Goal: Task Accomplishment & Management: Use online tool/utility

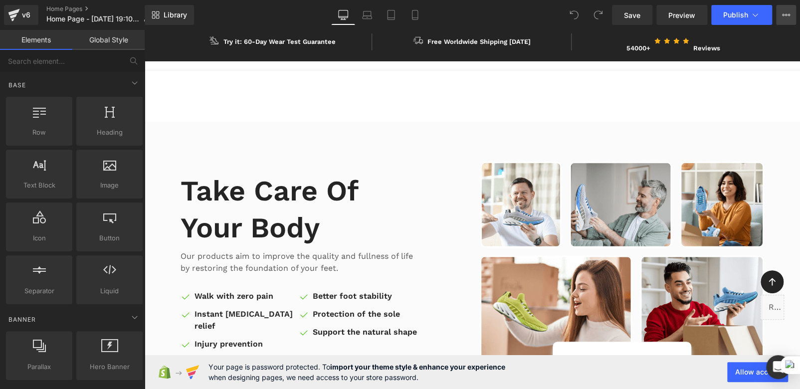
click at [779, 12] on button "View Live Page View with current Template Save Template to Library Schedule Pub…" at bounding box center [786, 15] width 20 height 20
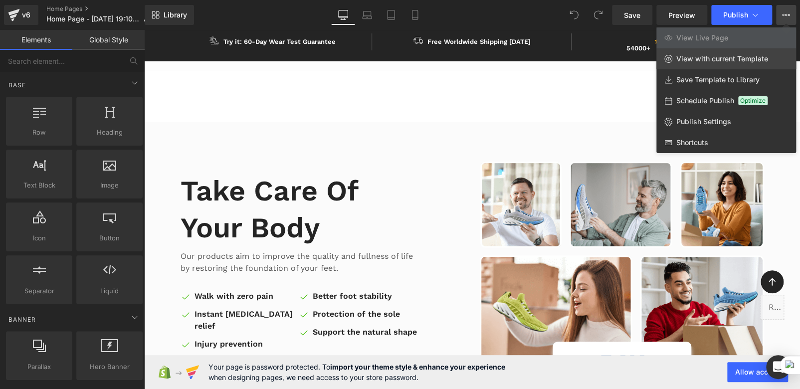
click at [705, 60] on span "View with current Template" at bounding box center [723, 58] width 92 height 9
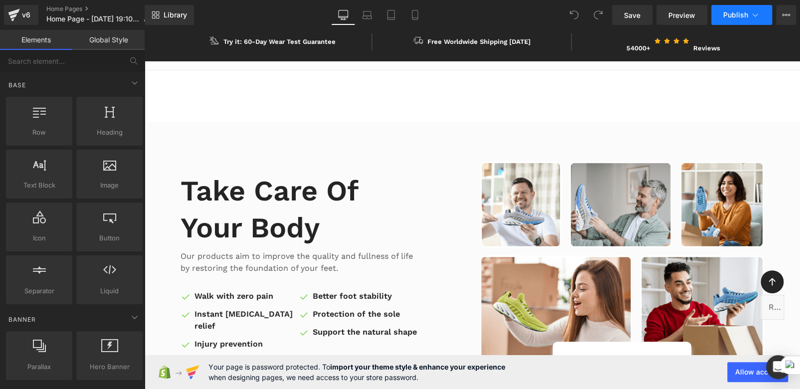
click at [741, 16] on span "Publish" at bounding box center [735, 15] width 25 height 8
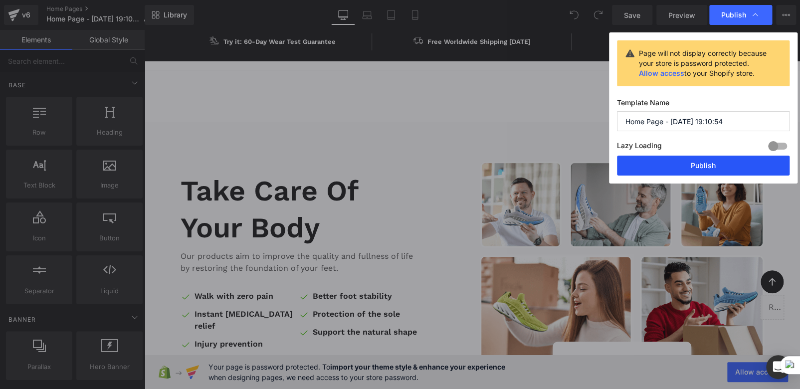
drag, startPoint x: 699, startPoint y: 163, endPoint x: 545, endPoint y: 131, distance: 157.0
click at [699, 163] on button "Publish" at bounding box center [703, 166] width 173 height 20
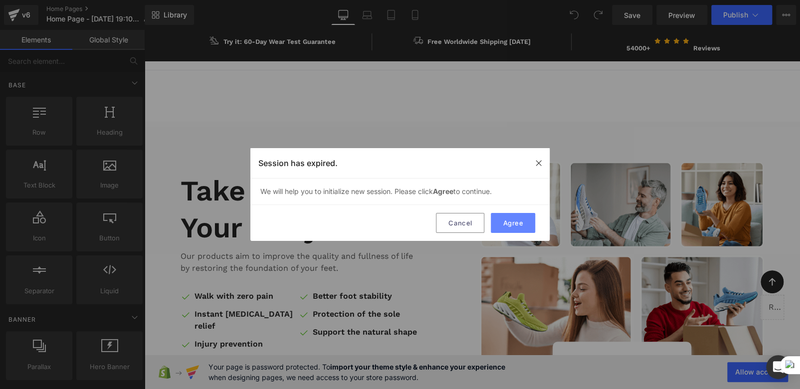
click at [503, 227] on button "Agree" at bounding box center [513, 223] width 44 height 20
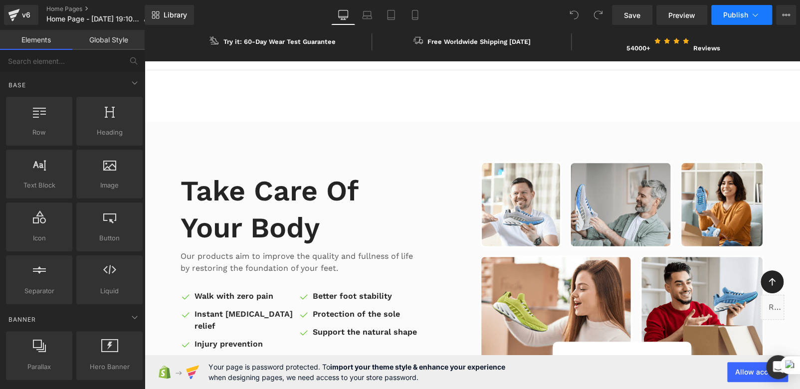
click at [740, 12] on span "Publish" at bounding box center [735, 15] width 25 height 8
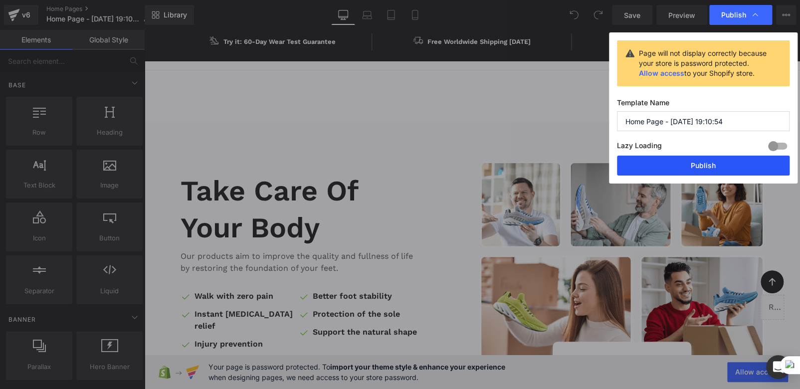
click at [674, 167] on button "Publish" at bounding box center [703, 166] width 173 height 20
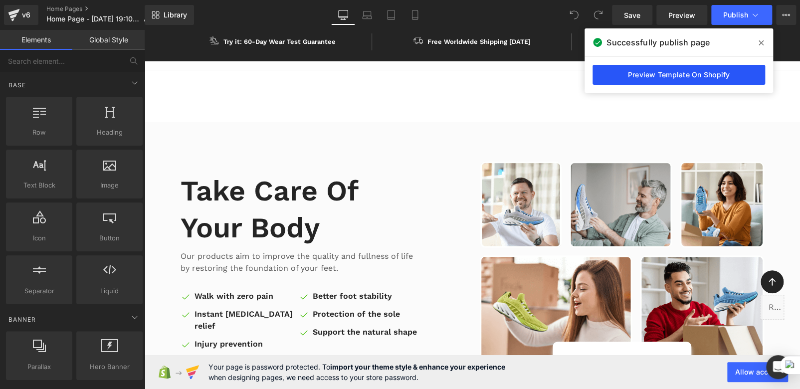
click at [667, 77] on link "Preview Template On Shopify" at bounding box center [679, 75] width 173 height 20
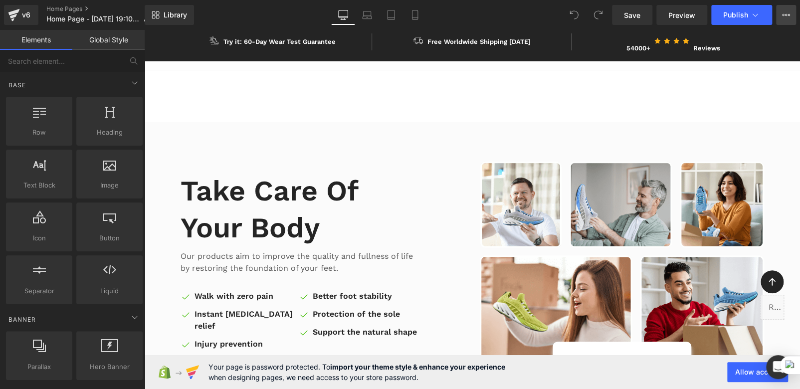
click at [780, 15] on button "View Live Page View with current Template Save Template to Library Schedule Pub…" at bounding box center [786, 15] width 20 height 20
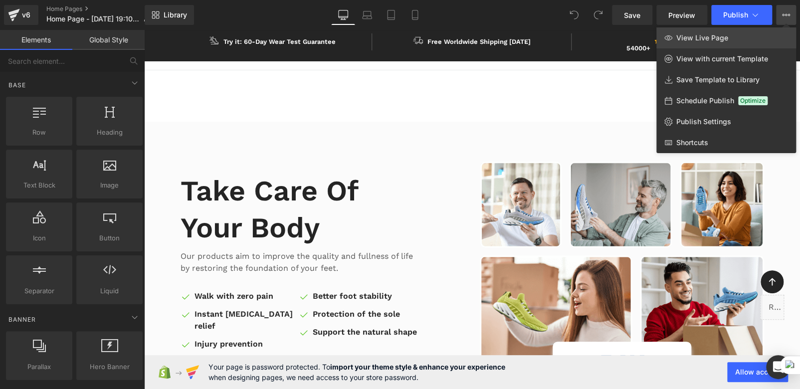
click at [696, 36] on span "View Live Page" at bounding box center [703, 37] width 52 height 9
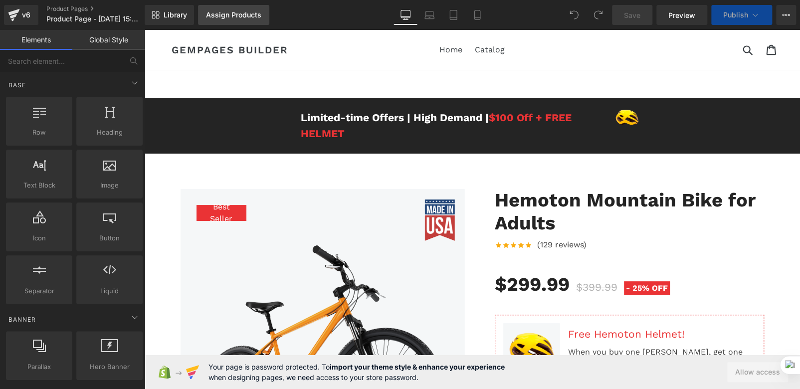
click at [244, 15] on div "Assign Products" at bounding box center [233, 15] width 55 height 8
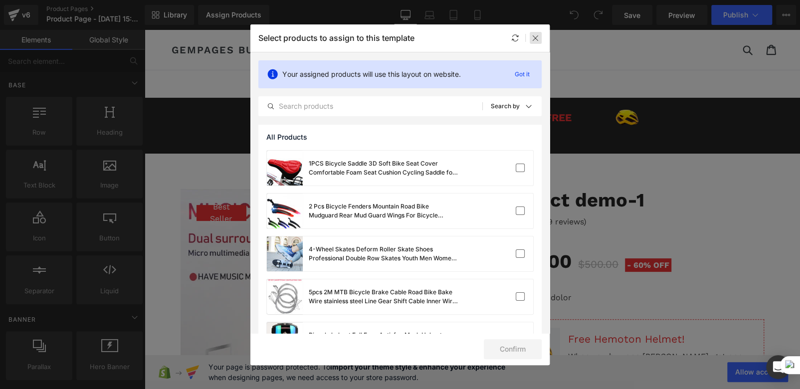
click at [534, 39] on icon at bounding box center [536, 38] width 8 height 8
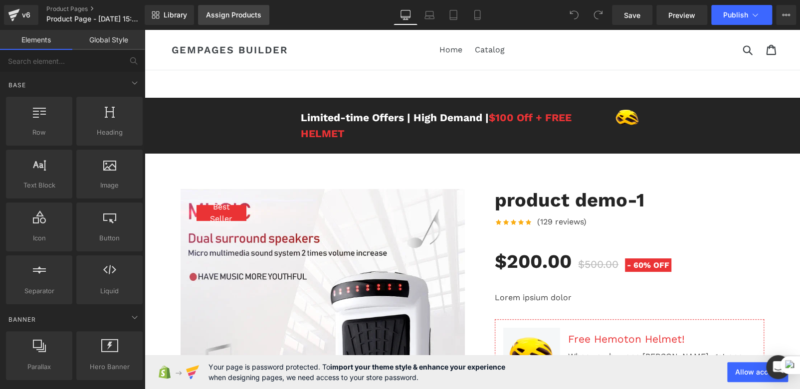
click at [236, 12] on div "Assign Products" at bounding box center [233, 15] width 55 height 8
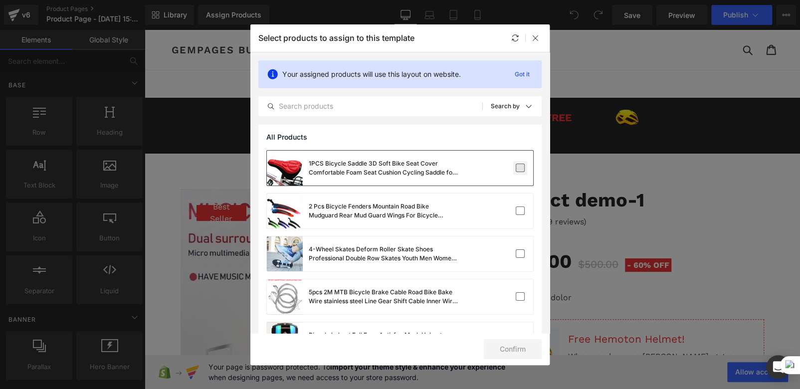
click at [516, 169] on label at bounding box center [520, 168] width 9 height 9
click at [520, 168] on input "checkbox" at bounding box center [520, 168] width 0 height 0
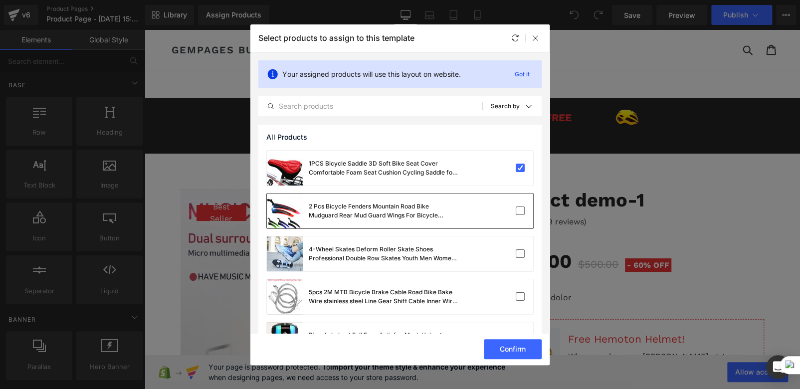
click at [518, 218] on div "2 Pcs Bicycle Fenders Mountain Road Bike Mudguard Rear Mud Guard Wings For Bicy…" at bounding box center [400, 211] width 266 height 35
click at [509, 351] on button "Confirm" at bounding box center [513, 349] width 58 height 20
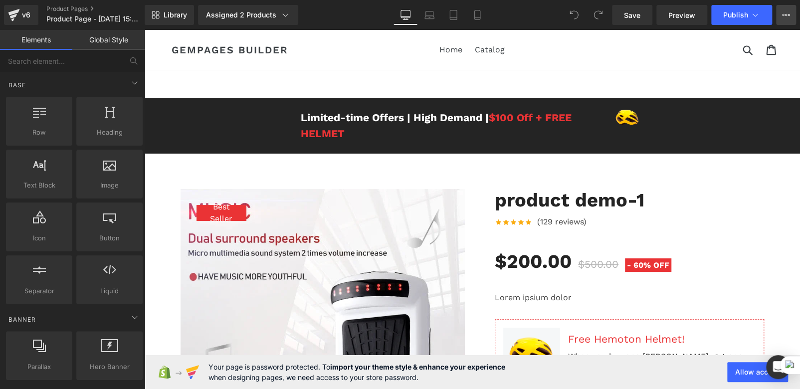
click at [786, 14] on icon at bounding box center [786, 15] width 2 height 2
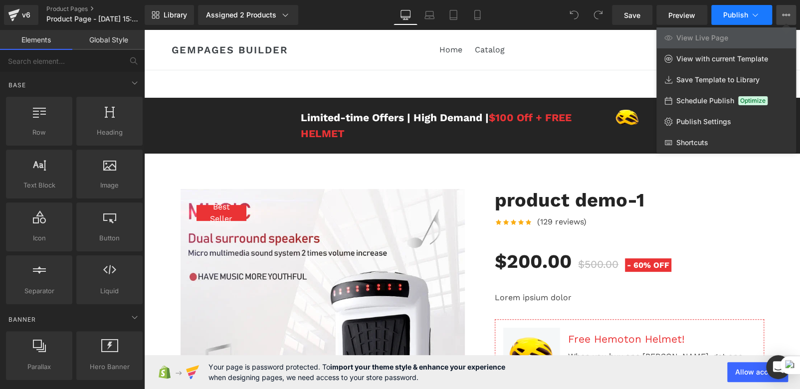
click at [741, 16] on span "Publish" at bounding box center [735, 15] width 25 height 8
click at [283, 17] on icon at bounding box center [285, 15] width 10 height 10
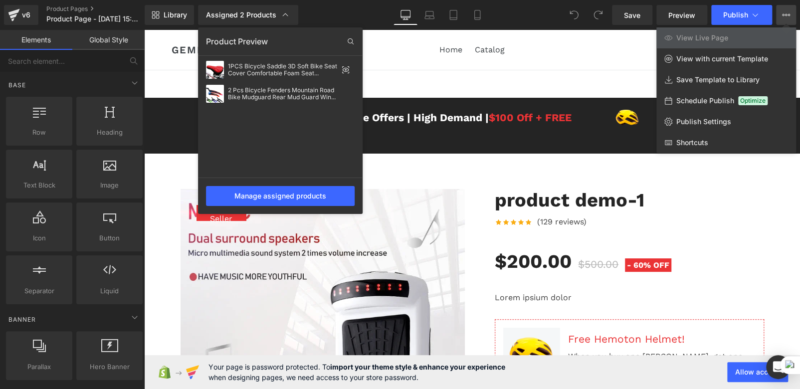
click at [383, 52] on div at bounding box center [472, 209] width 656 height 359
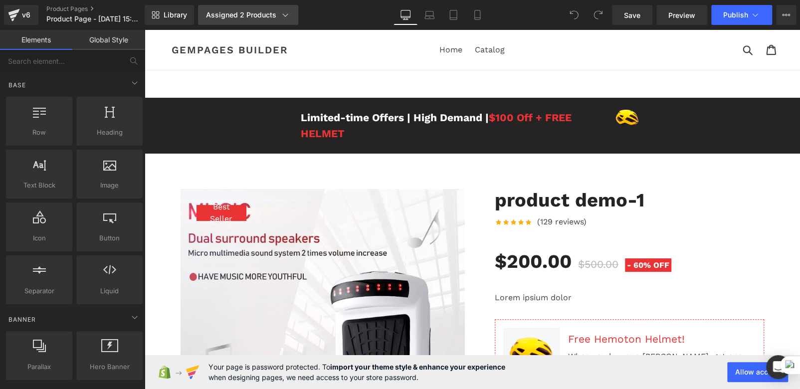
click at [268, 18] on div "Assigned 2 Products" at bounding box center [248, 15] width 84 height 10
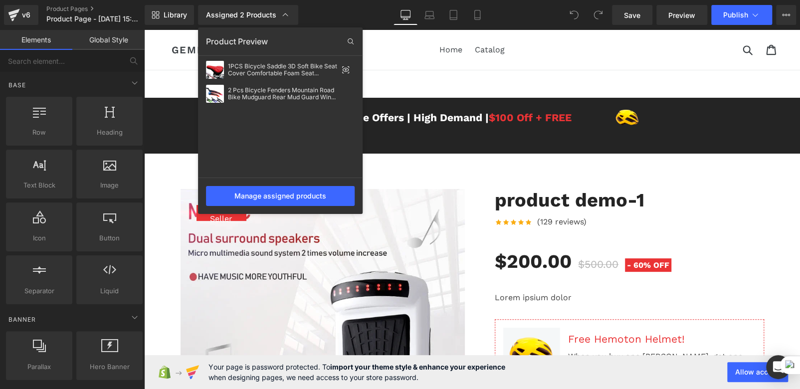
click at [389, 33] on div at bounding box center [472, 209] width 656 height 359
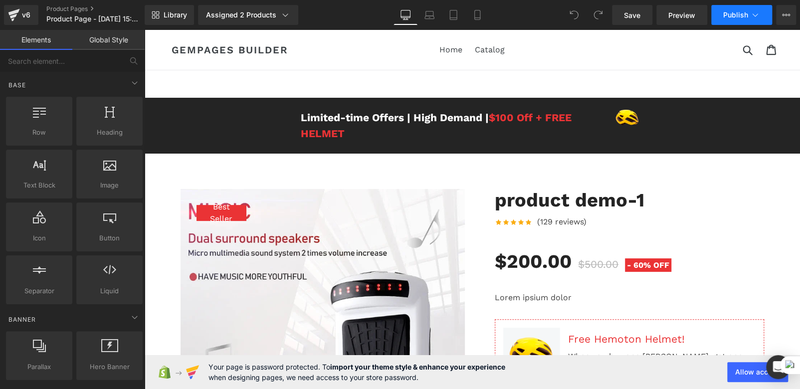
click at [735, 14] on span "Publish" at bounding box center [735, 15] width 25 height 8
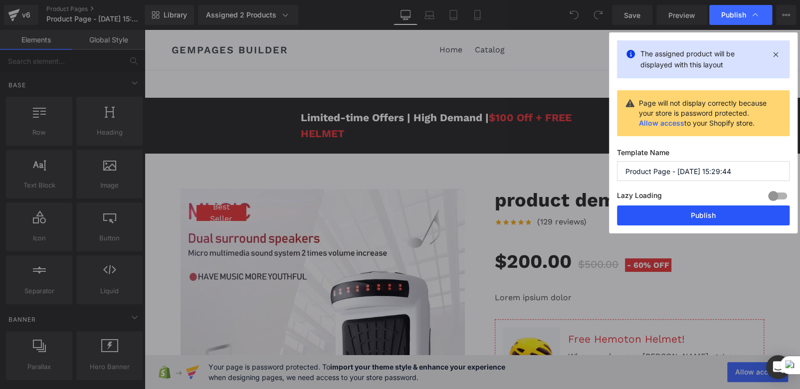
click at [706, 222] on button "Publish" at bounding box center [703, 216] width 173 height 20
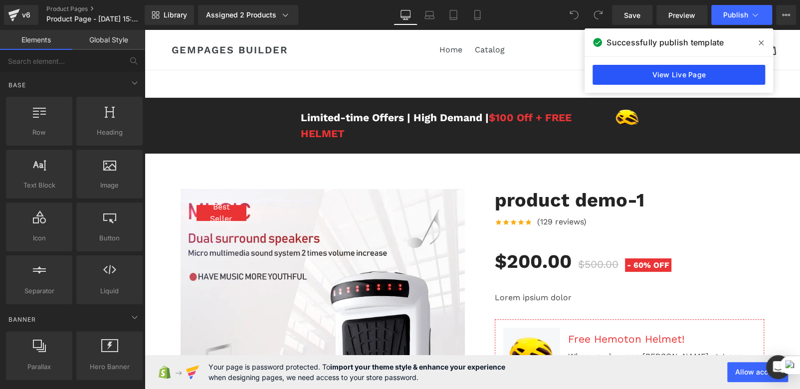
click at [671, 71] on link "View Live Page" at bounding box center [679, 75] width 173 height 20
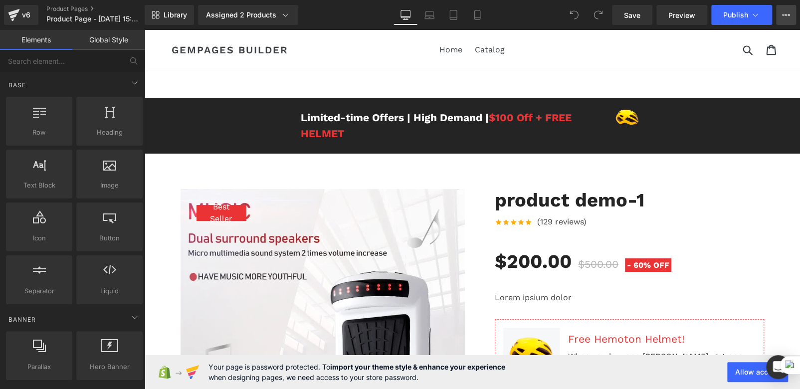
click at [784, 15] on icon at bounding box center [786, 15] width 8 height 8
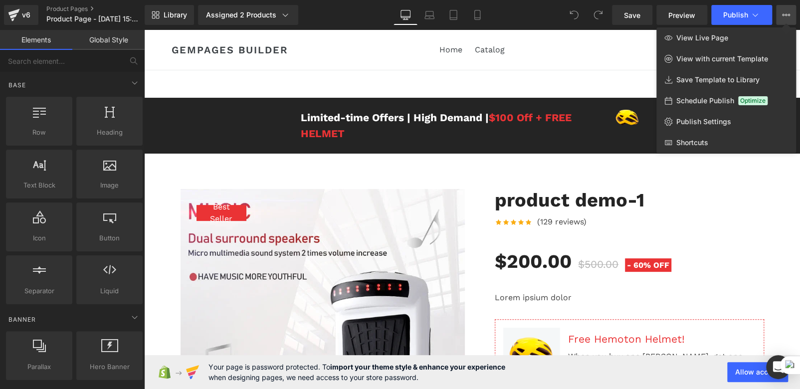
click at [782, 14] on icon at bounding box center [786, 15] width 8 height 8
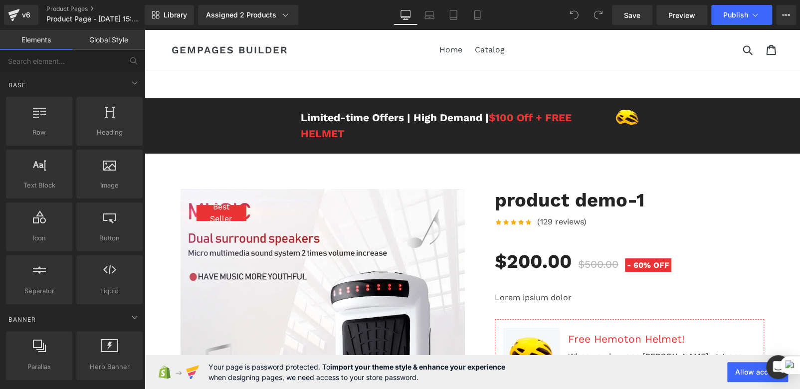
click at [353, 16] on div "Library Assigned 2 Products Product Preview 1PCS Bicycle Saddle 3D Soft Bike Se…" at bounding box center [473, 15] width 656 height 20
click at [789, 13] on icon at bounding box center [786, 15] width 8 height 8
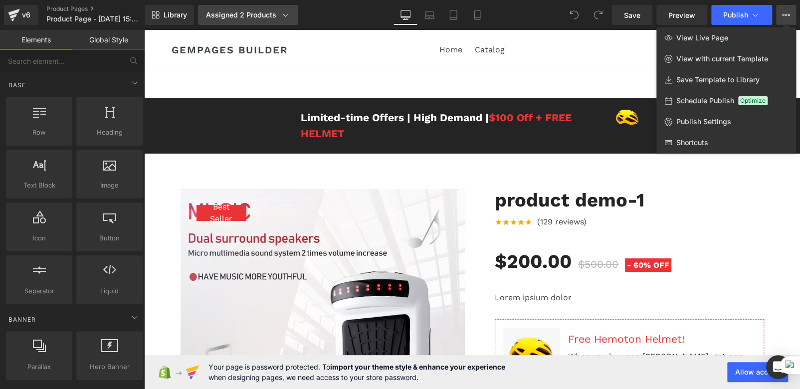
click at [267, 19] on div "Assigned 2 Products" at bounding box center [248, 15] width 84 height 10
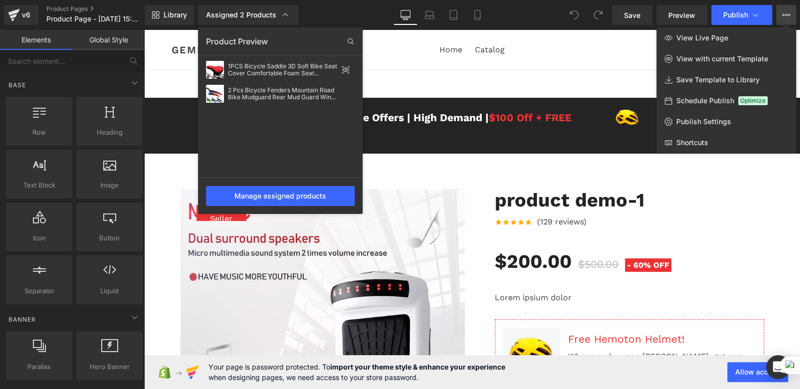
click at [340, 4] on div "Library Assigned 2 Products Product Preview 1PCS Bicycle Saddle 3D Soft Bike Se…" at bounding box center [473, 15] width 656 height 30
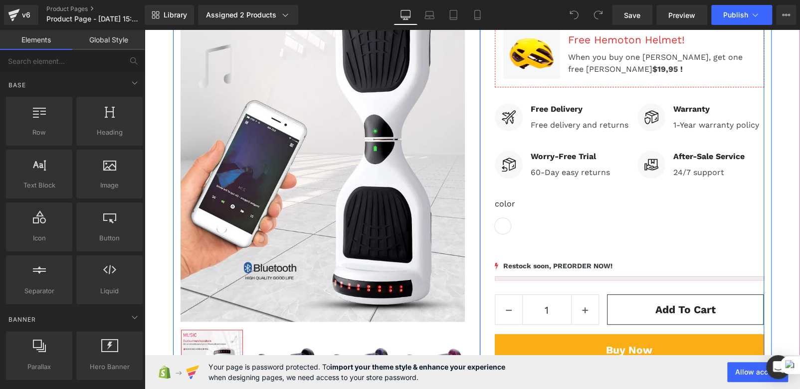
scroll to position [349, 0]
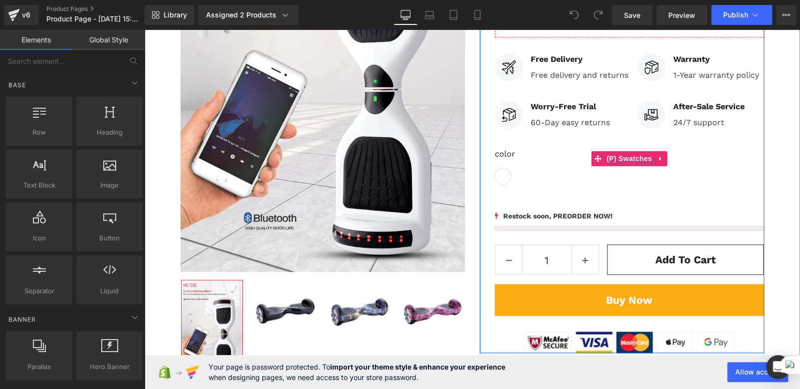
click at [578, 144] on div "color blue red camouflag yellow white purple" at bounding box center [629, 158] width 269 height 51
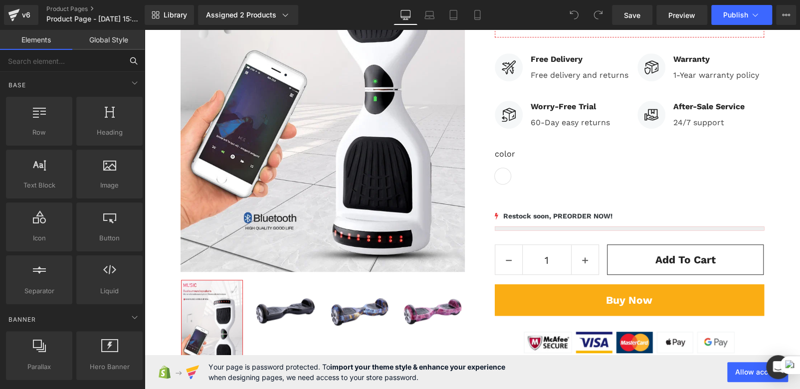
click at [34, 62] on input "text" at bounding box center [61, 61] width 123 height 22
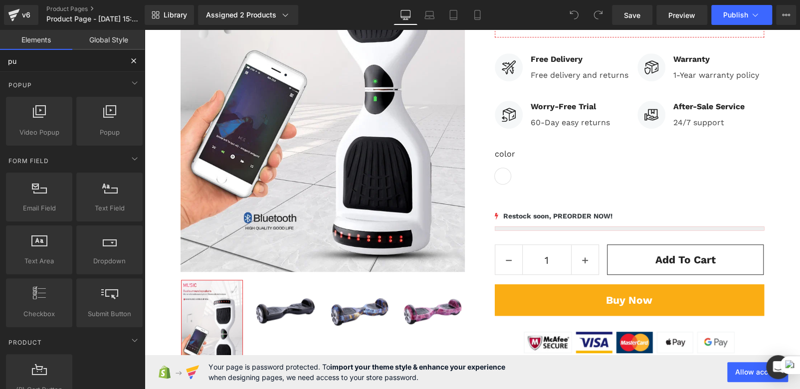
type input "p"
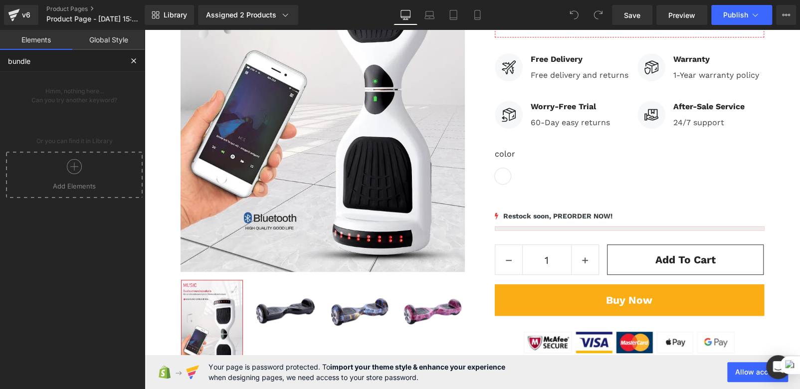
click at [42, 60] on input "bundle" at bounding box center [61, 61] width 123 height 22
type input "liqu"
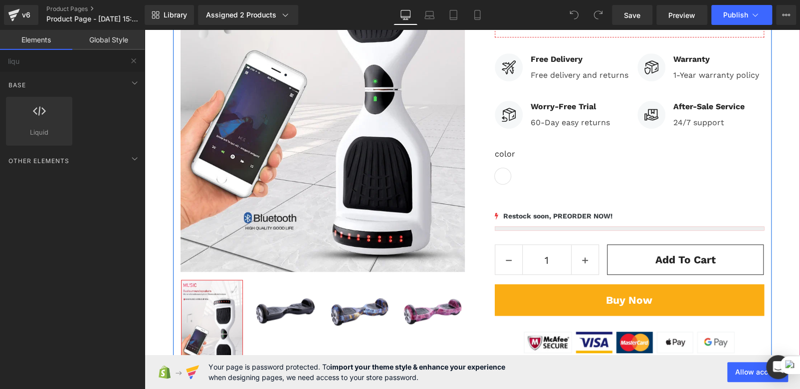
click at [473, 171] on div "product demo-1 (P) Title Icon Icon Icon Icon Icon Icon List Hoz (129 reviews) T…" at bounding box center [621, 96] width 299 height 513
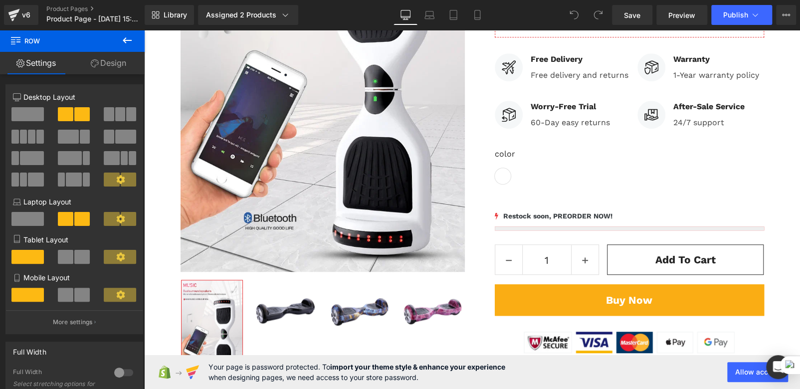
click at [125, 39] on icon at bounding box center [127, 40] width 12 height 12
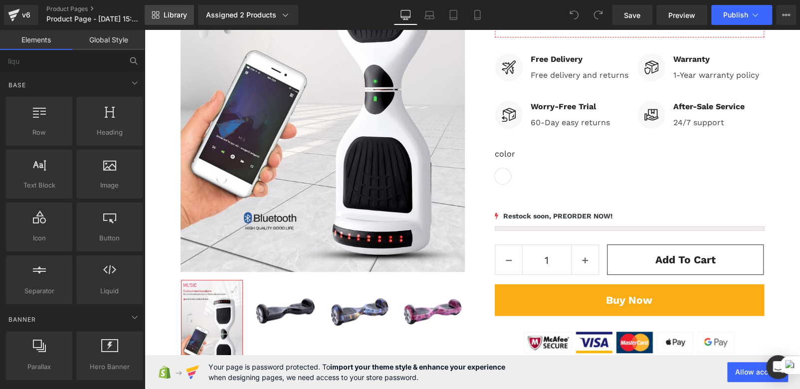
click at [172, 13] on span "Library" at bounding box center [175, 14] width 23 height 9
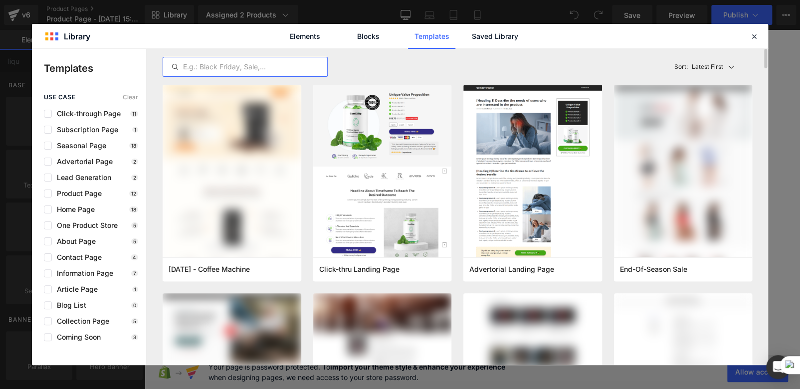
click at [228, 68] on input "text" at bounding box center [245, 67] width 164 height 12
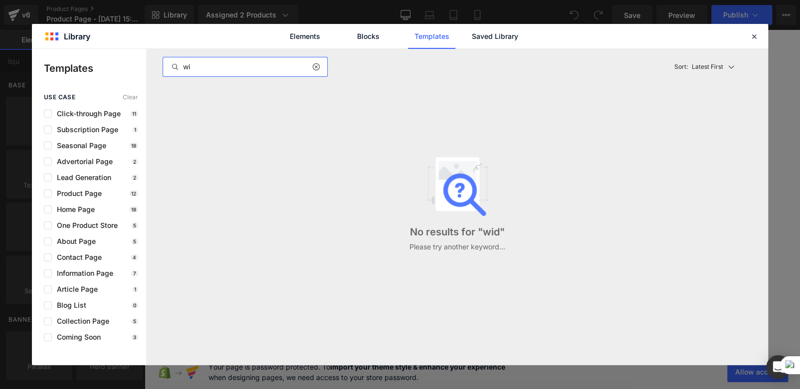
type input "w"
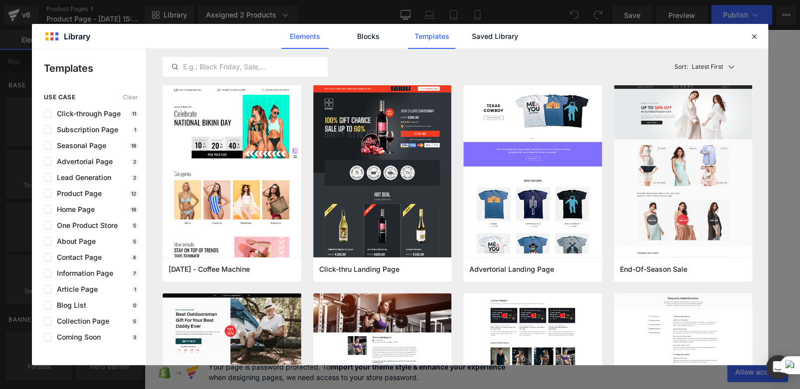
click at [408, 36] on link "Elements" at bounding box center [431, 36] width 47 height 25
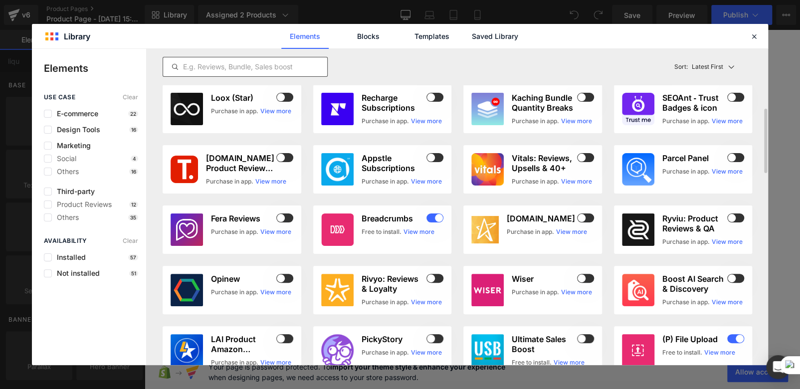
click at [269, 68] on input "text" at bounding box center [245, 67] width 164 height 12
click at [252, 63] on input "text" at bounding box center [245, 67] width 164 height 12
click at [235, 65] on input "text" at bounding box center [245, 67] width 164 height 12
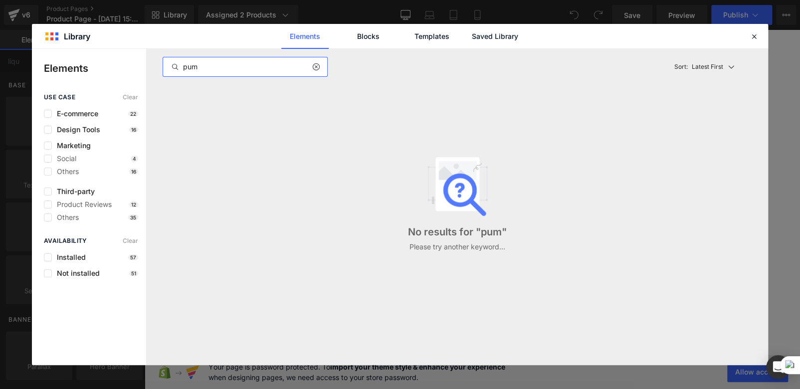
scroll to position [0, 0]
type input "p"
